Goal: Complete application form

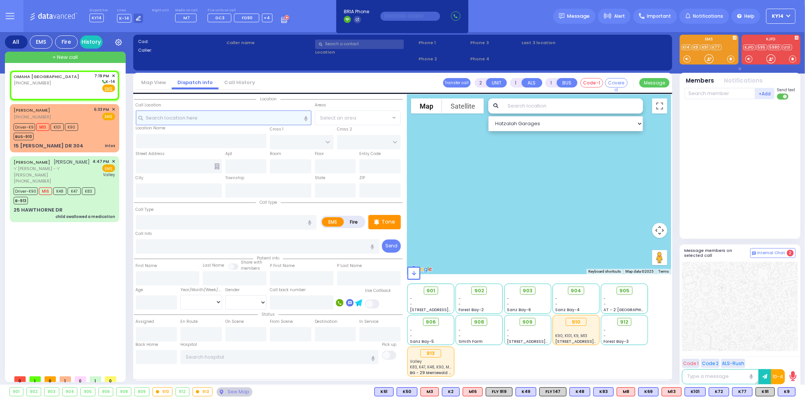
select select
radio input "true"
select select
type input "19:19"
select select "Hatzalah Garages"
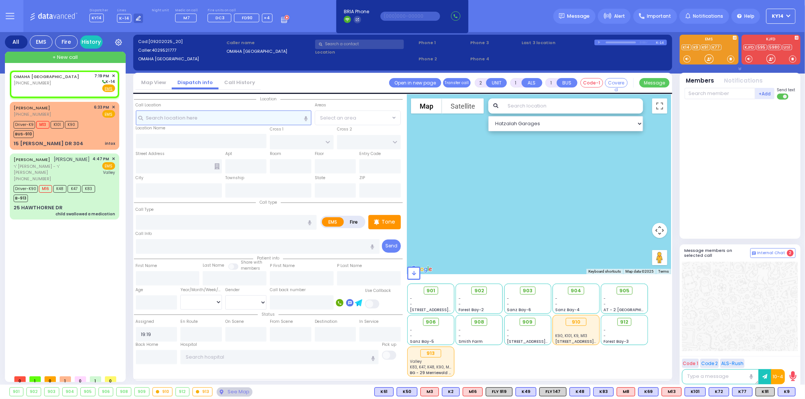
select select
radio input "true"
select select
select select "Hatzalah Garages"
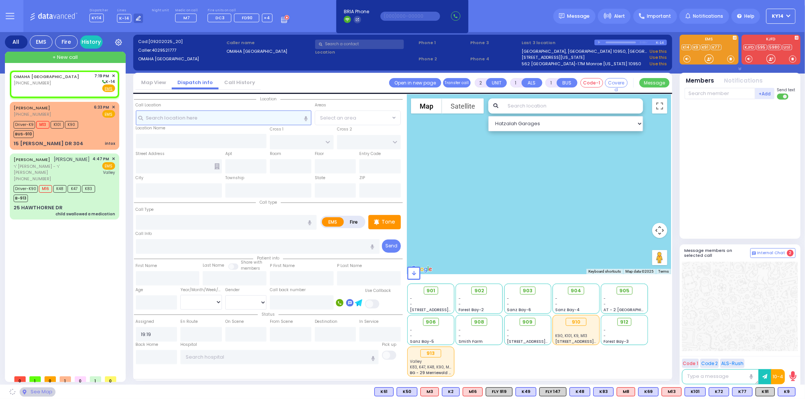
select select
radio input "true"
select select
select select "Hatzalah Garages"
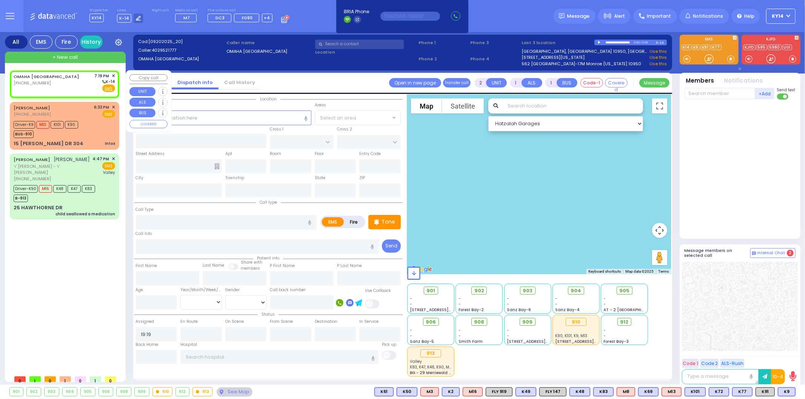
click at [115, 76] on span "✕" at bounding box center [113, 76] width 3 height 6
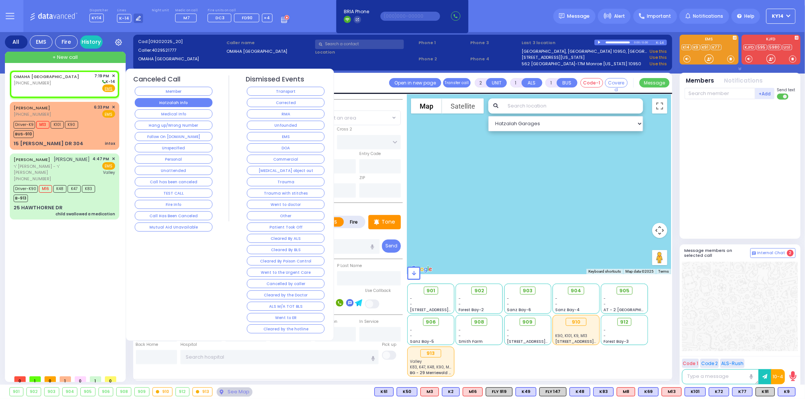
click at [175, 103] on button "Hatzalah Info" at bounding box center [174, 102] width 78 height 9
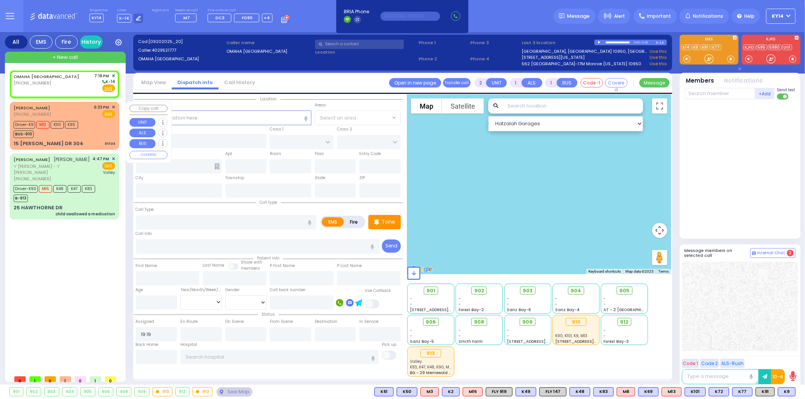
select select
radio input "true"
select select
